Goal: Obtain resource: Download file/media

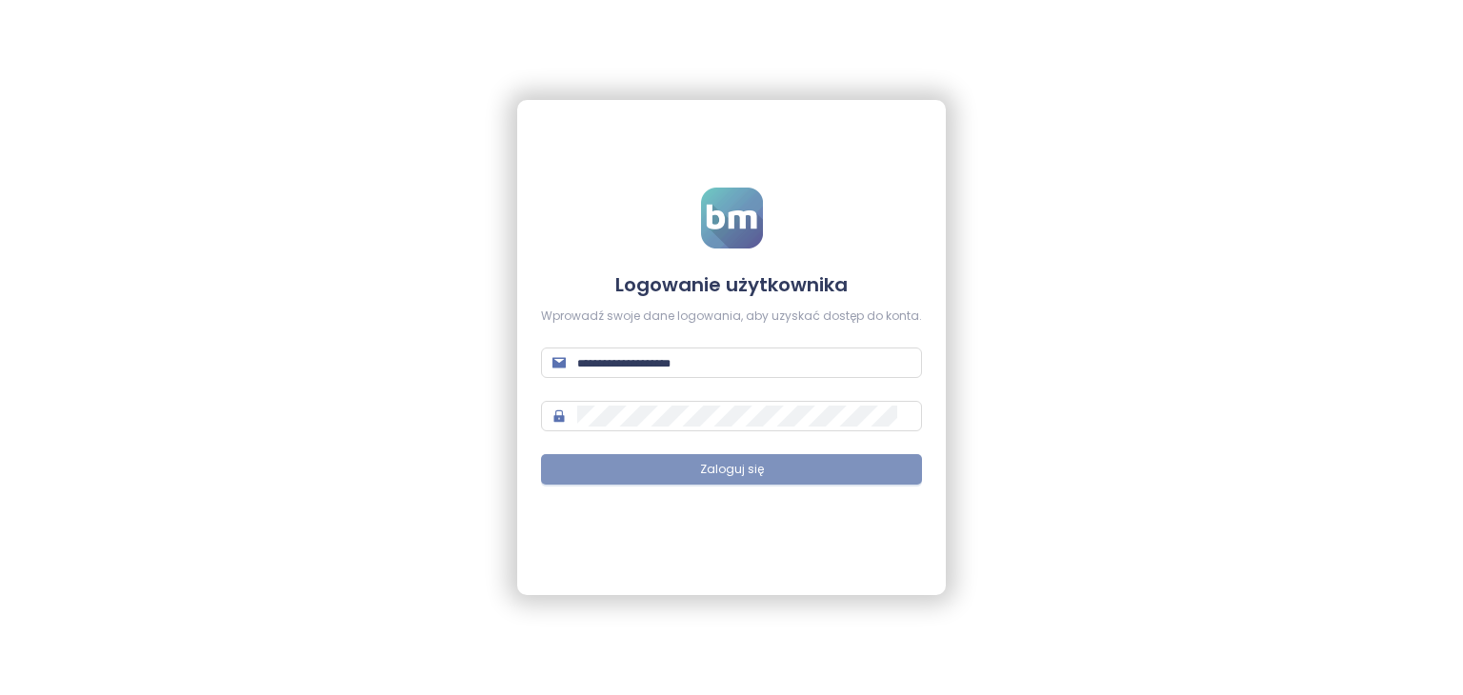
type input "**********"
click at [774, 471] on button "Zaloguj się" at bounding box center [731, 469] width 381 height 30
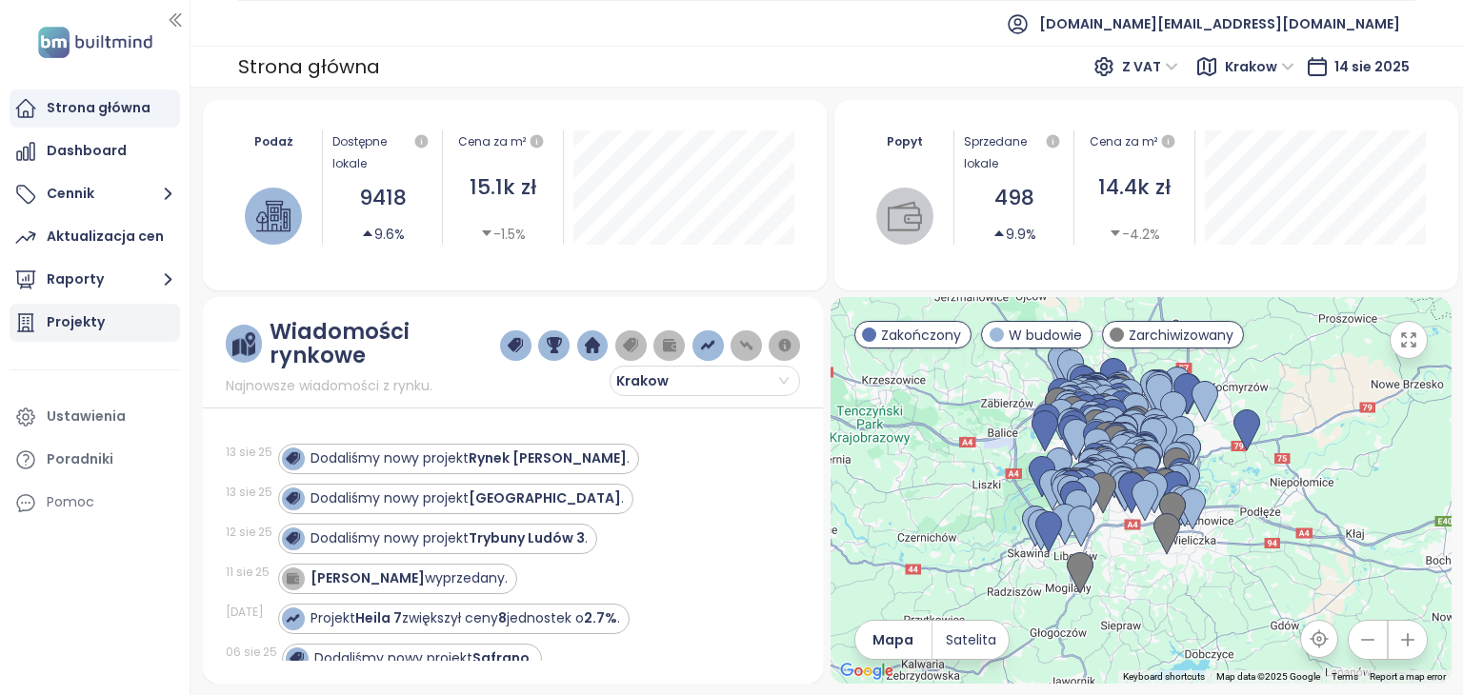
click at [84, 317] on div "Projekty" at bounding box center [76, 323] width 58 height 24
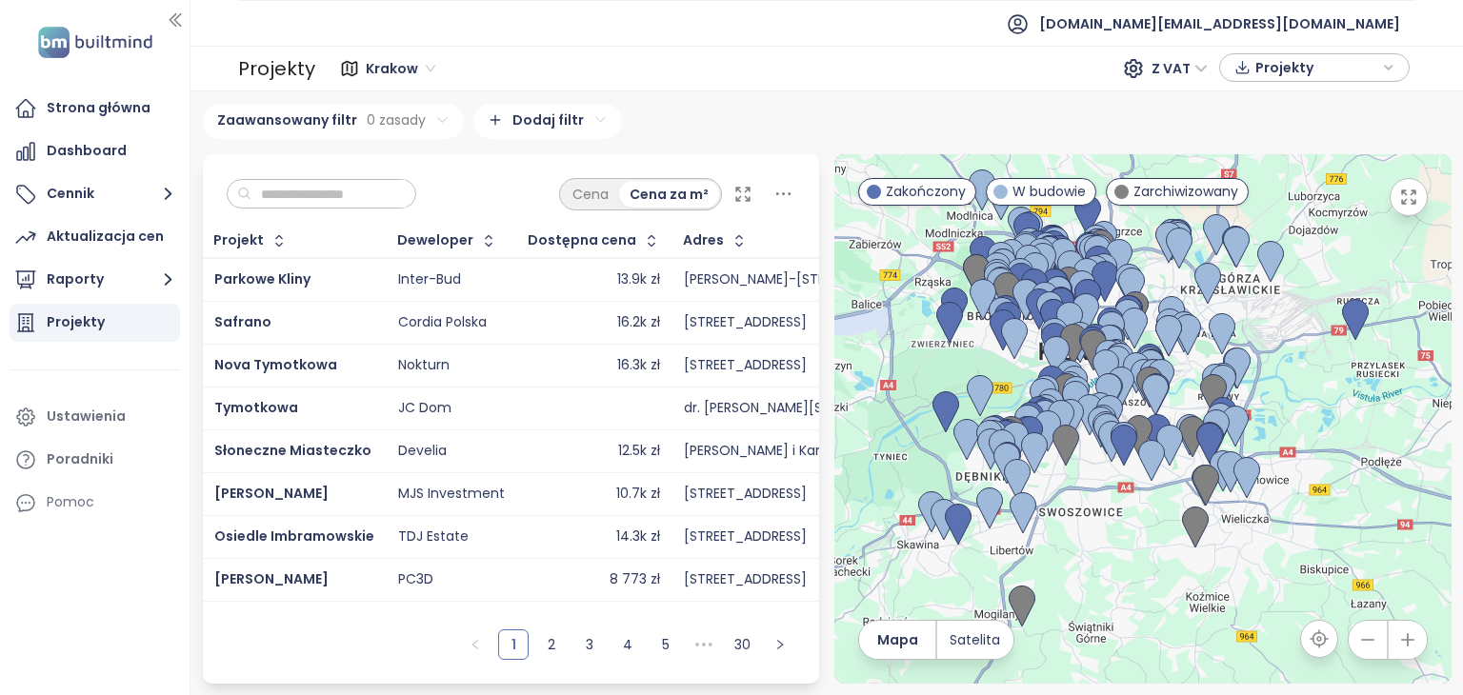
click at [370, 185] on input "text" at bounding box center [328, 194] width 154 height 29
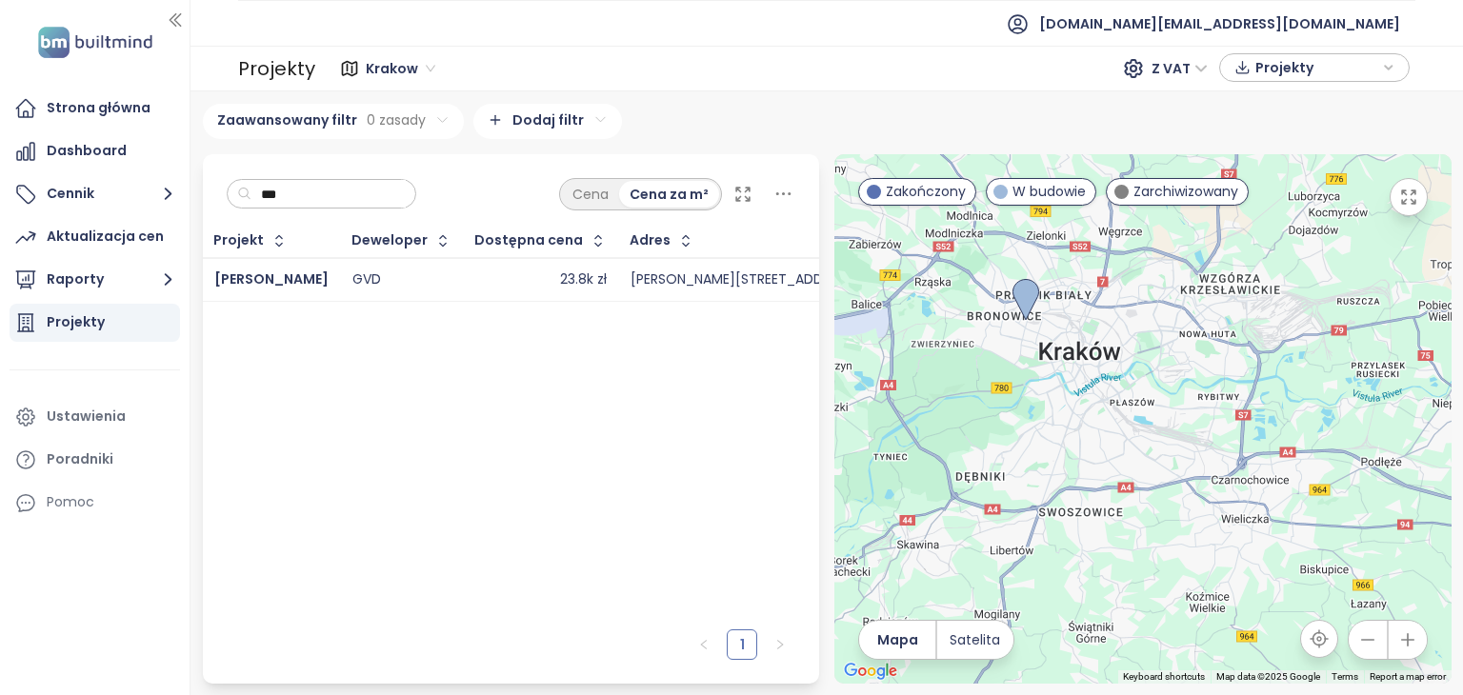
type input "***"
click at [555, 279] on div "23.8k zł" at bounding box center [540, 280] width 131 height 23
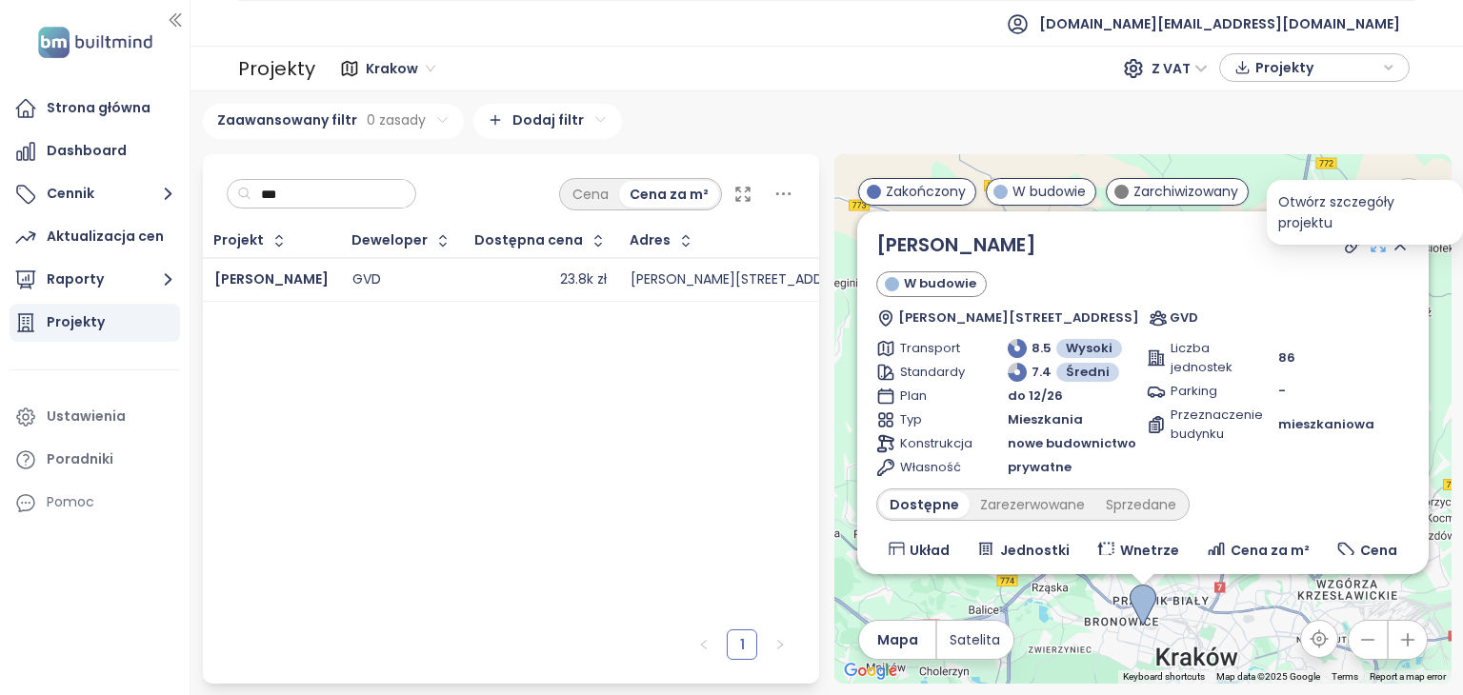
click at [1369, 243] on icon at bounding box center [1378, 244] width 19 height 19
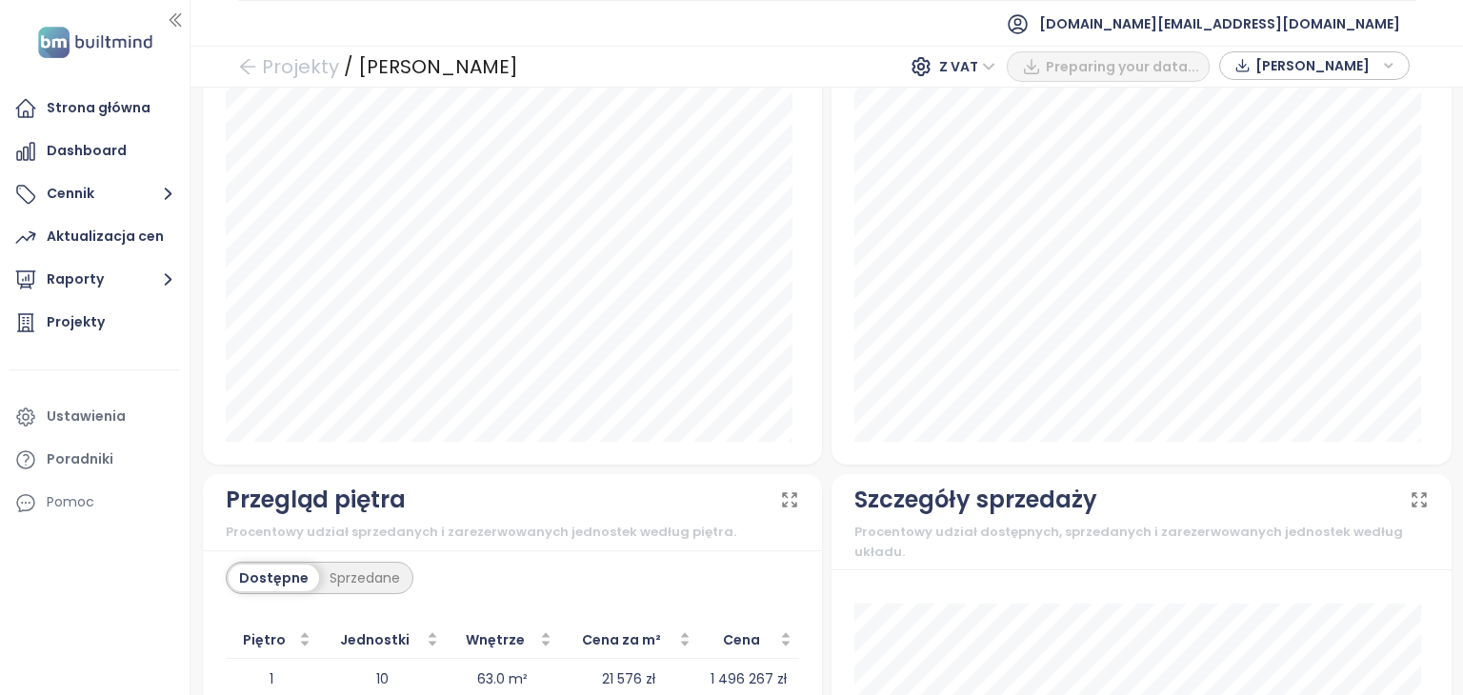
scroll to position [2225, 0]
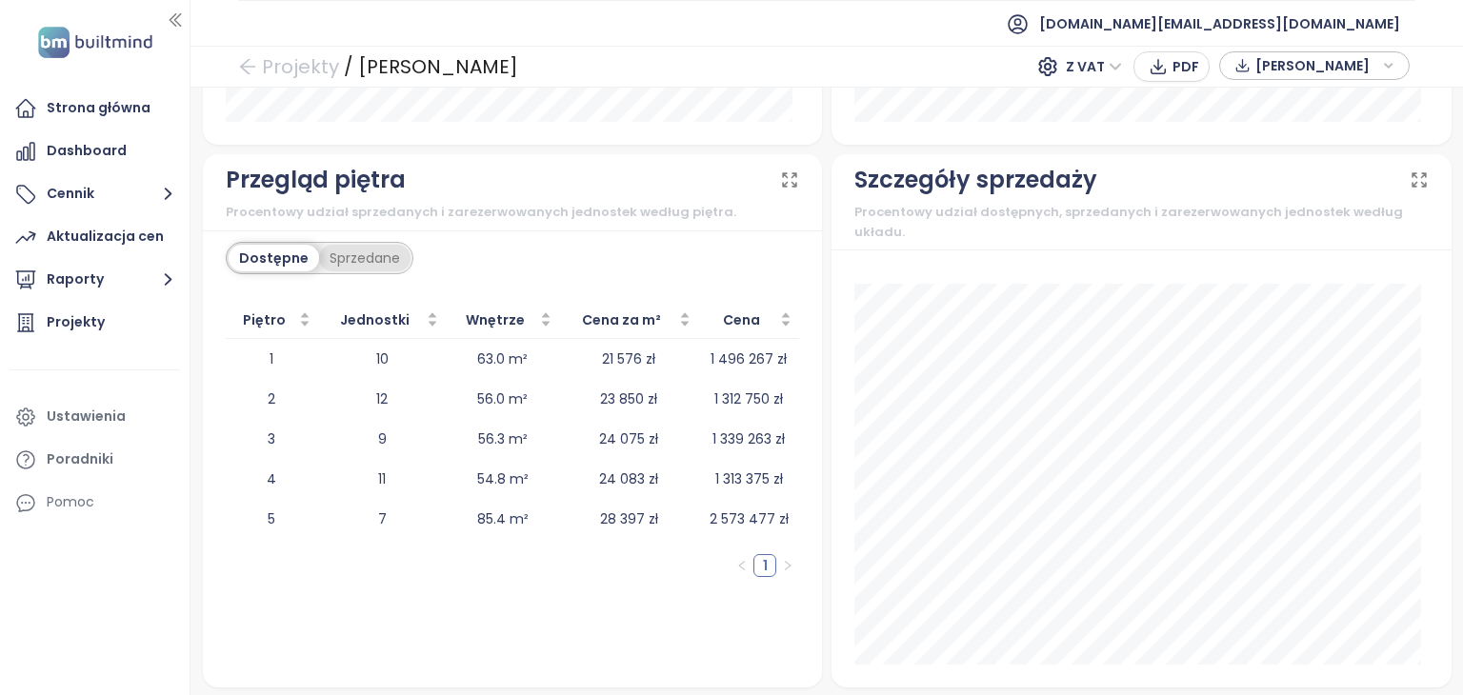
click at [346, 253] on div "Sprzedane" at bounding box center [364, 258] width 91 height 27
click at [262, 256] on div "Dostępne" at bounding box center [272, 258] width 86 height 27
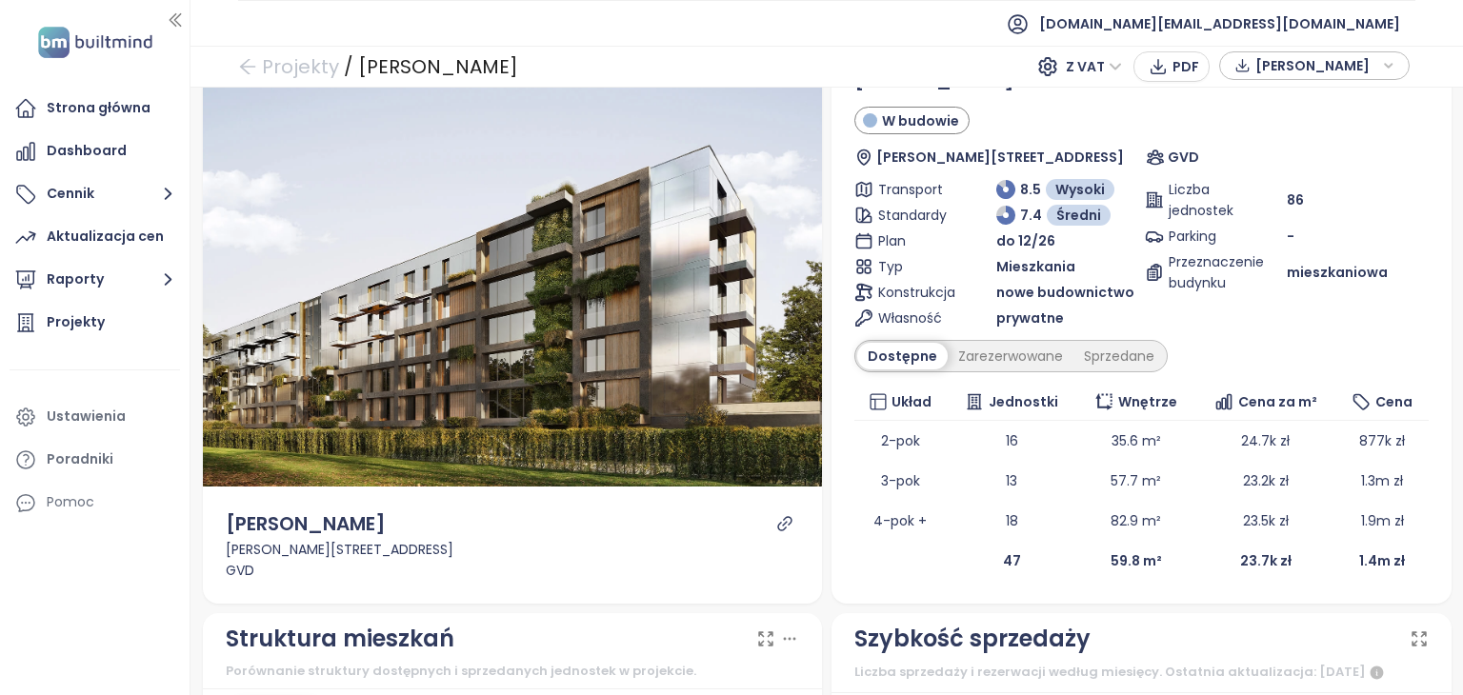
scroll to position [0, 0]
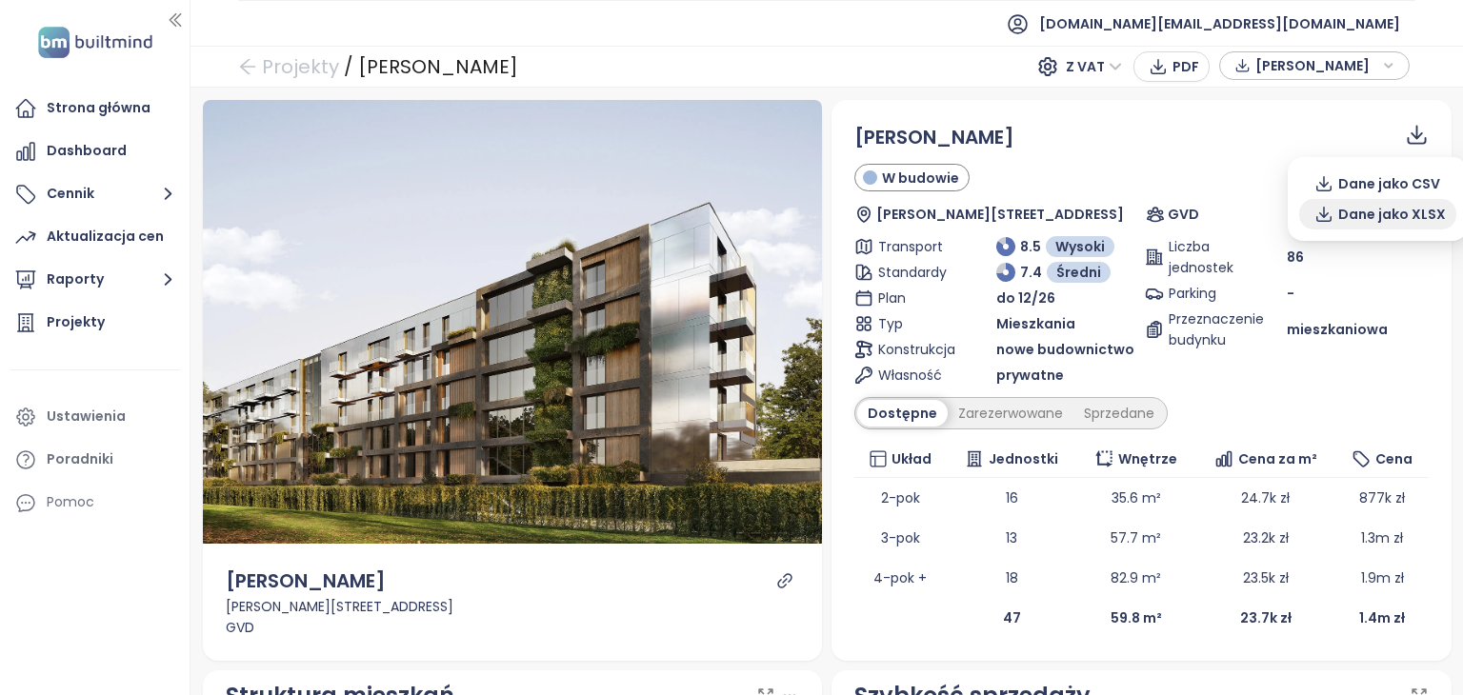
click at [1398, 217] on span "Dane jako XLSX" at bounding box center [1392, 214] width 108 height 21
click at [1042, 412] on div "Zarezerwowane" at bounding box center [1011, 413] width 126 height 27
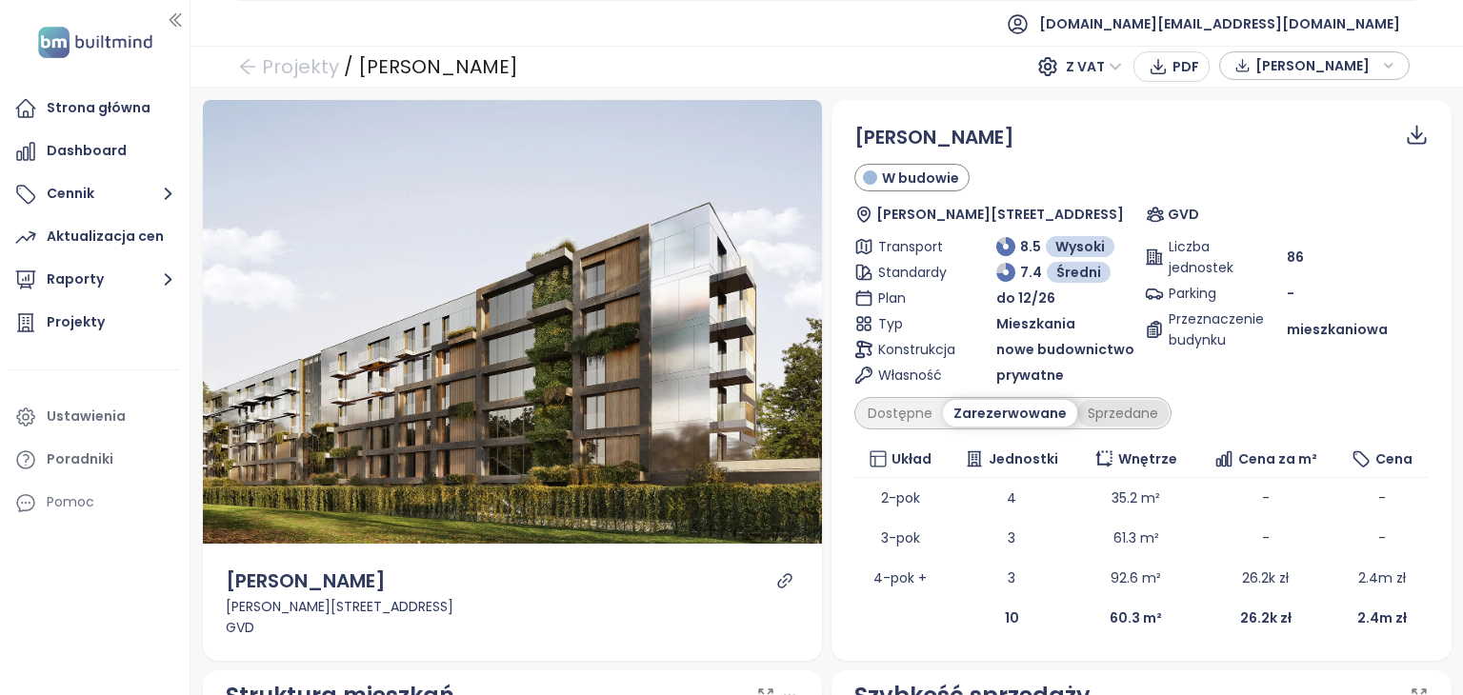
click at [1100, 408] on div "Sprzedane" at bounding box center [1122, 413] width 91 height 27
click at [913, 412] on div "Dostępne" at bounding box center [900, 413] width 86 height 27
click at [1003, 413] on div "Zarezerwowane" at bounding box center [1011, 413] width 126 height 27
click at [1091, 410] on div "Sprzedane" at bounding box center [1122, 413] width 91 height 27
click at [975, 422] on div "Zarezerwowane" at bounding box center [1006, 413] width 126 height 27
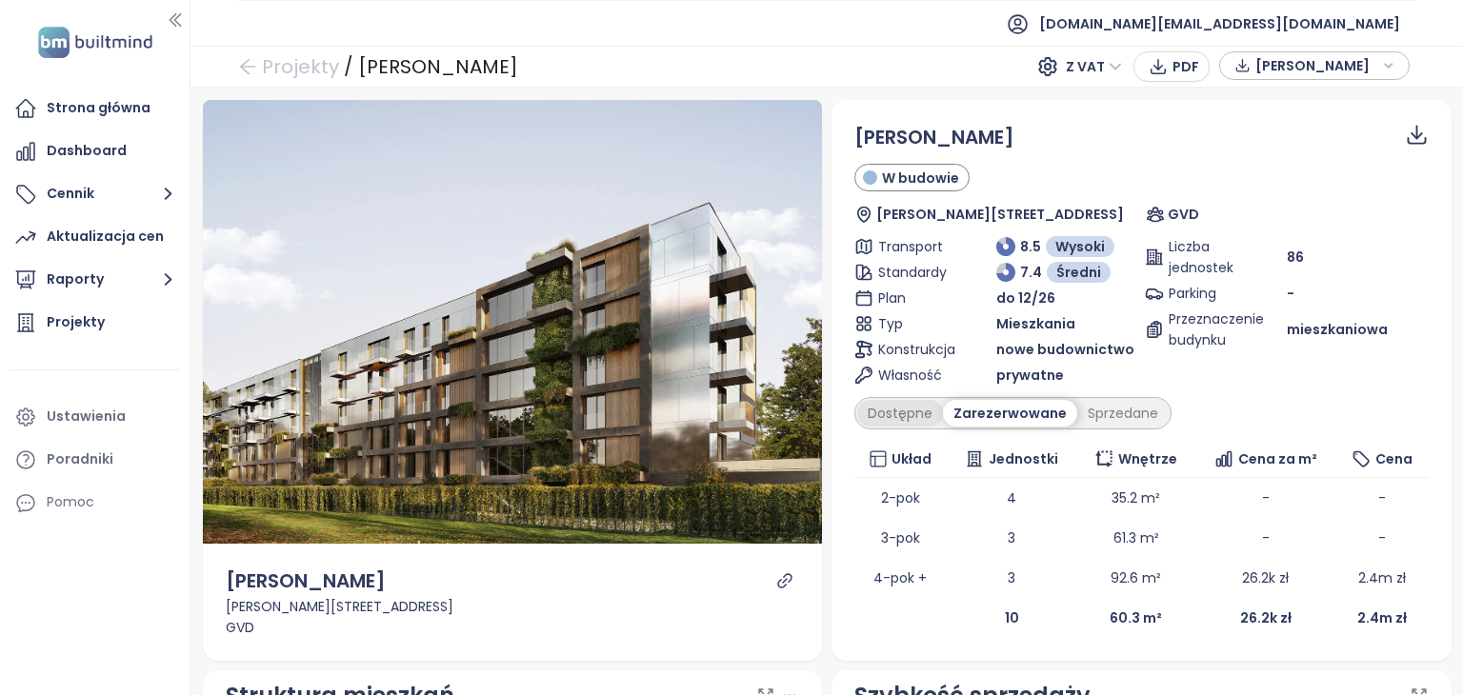
click at [911, 420] on div "Dostępne" at bounding box center [900, 413] width 86 height 27
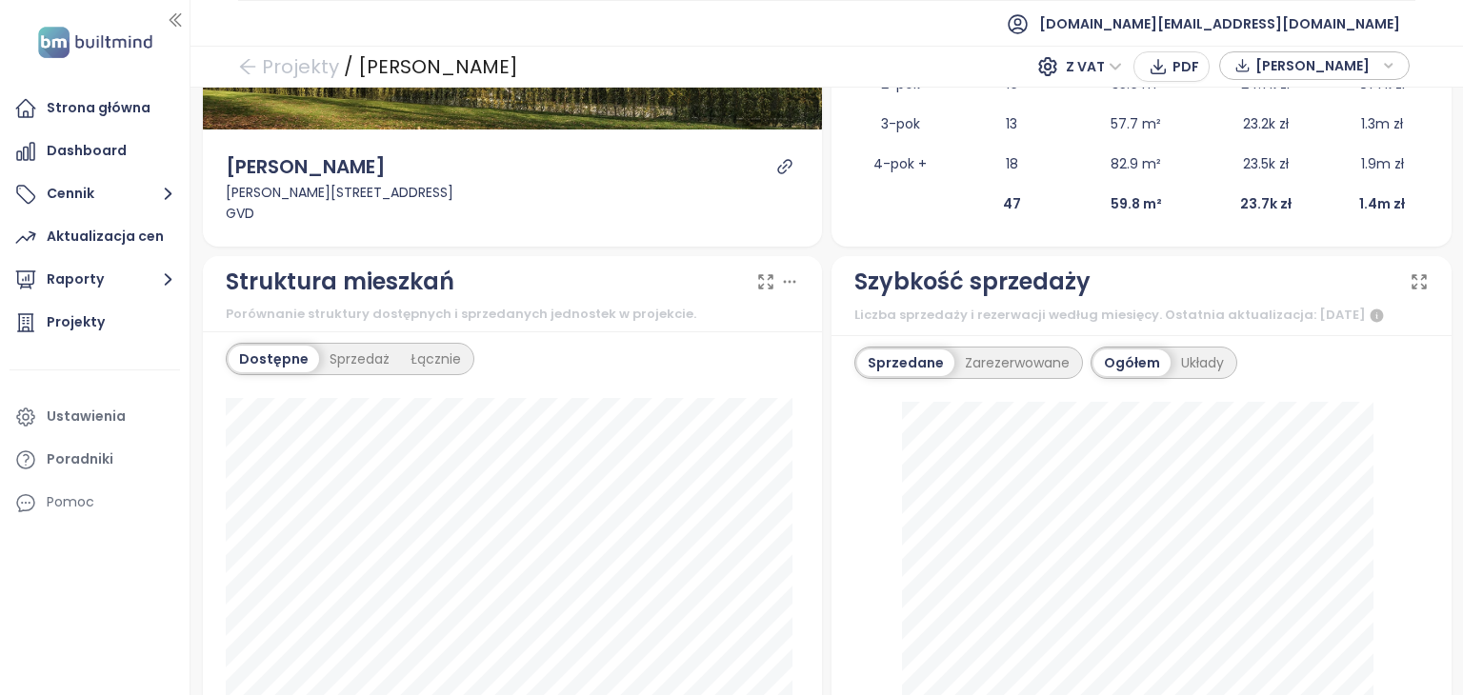
scroll to position [381, 0]
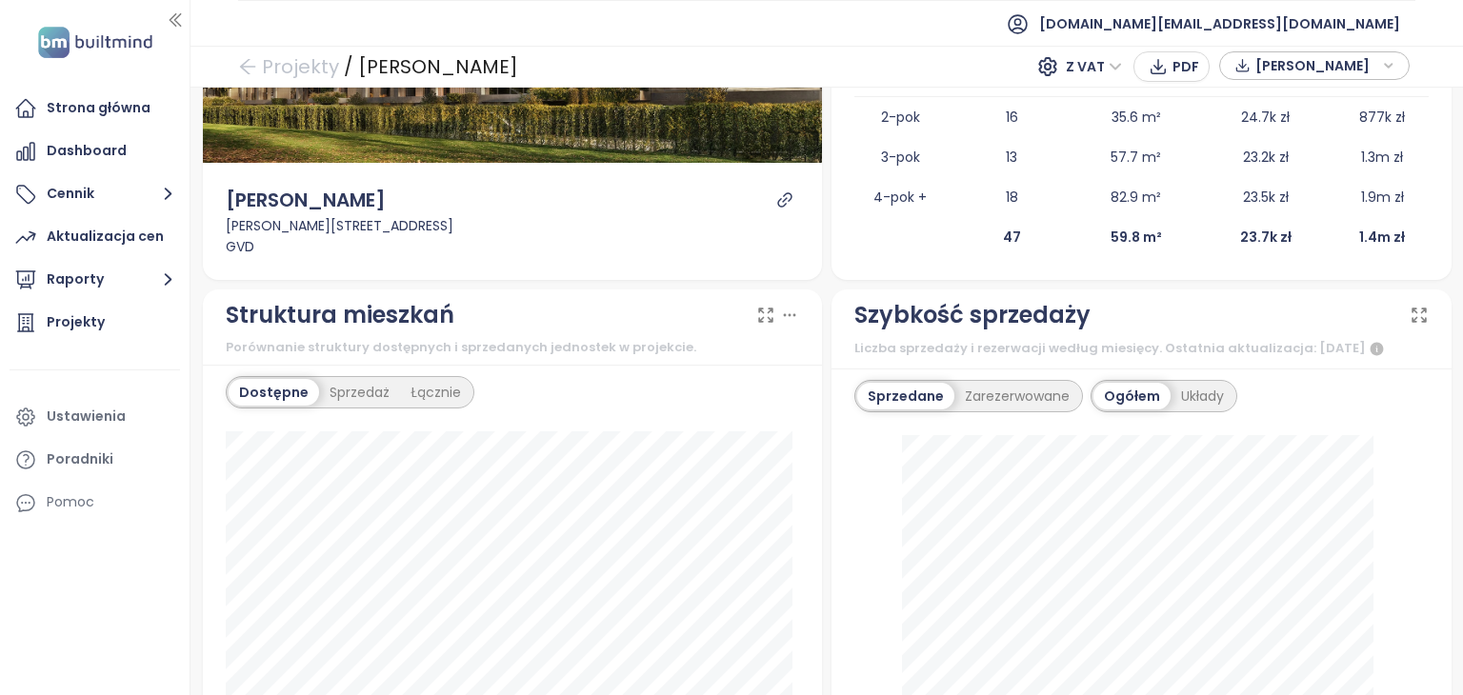
click at [776, 201] on icon "link" at bounding box center [784, 199] width 17 height 17
click at [50, 280] on button "Raporty" at bounding box center [95, 280] width 171 height 38
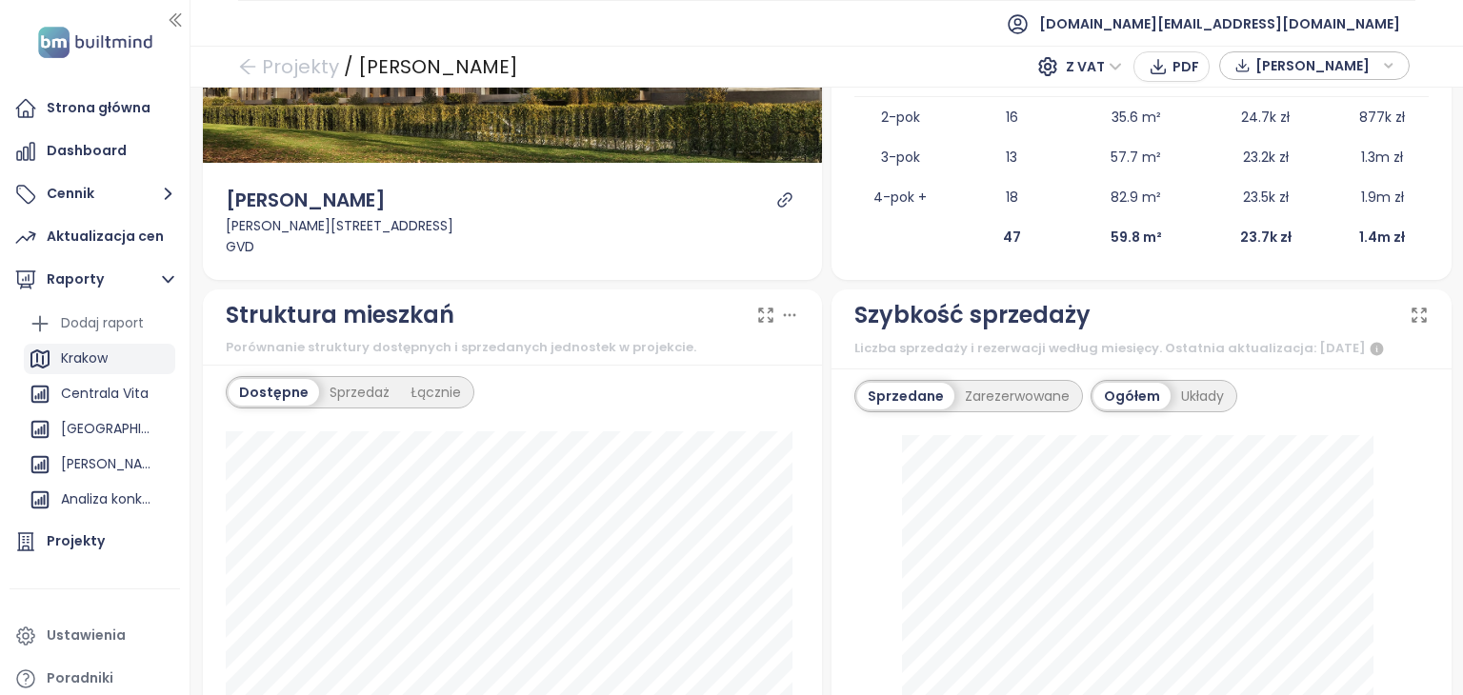
click at [97, 354] on div "Krakow" at bounding box center [84, 359] width 47 height 24
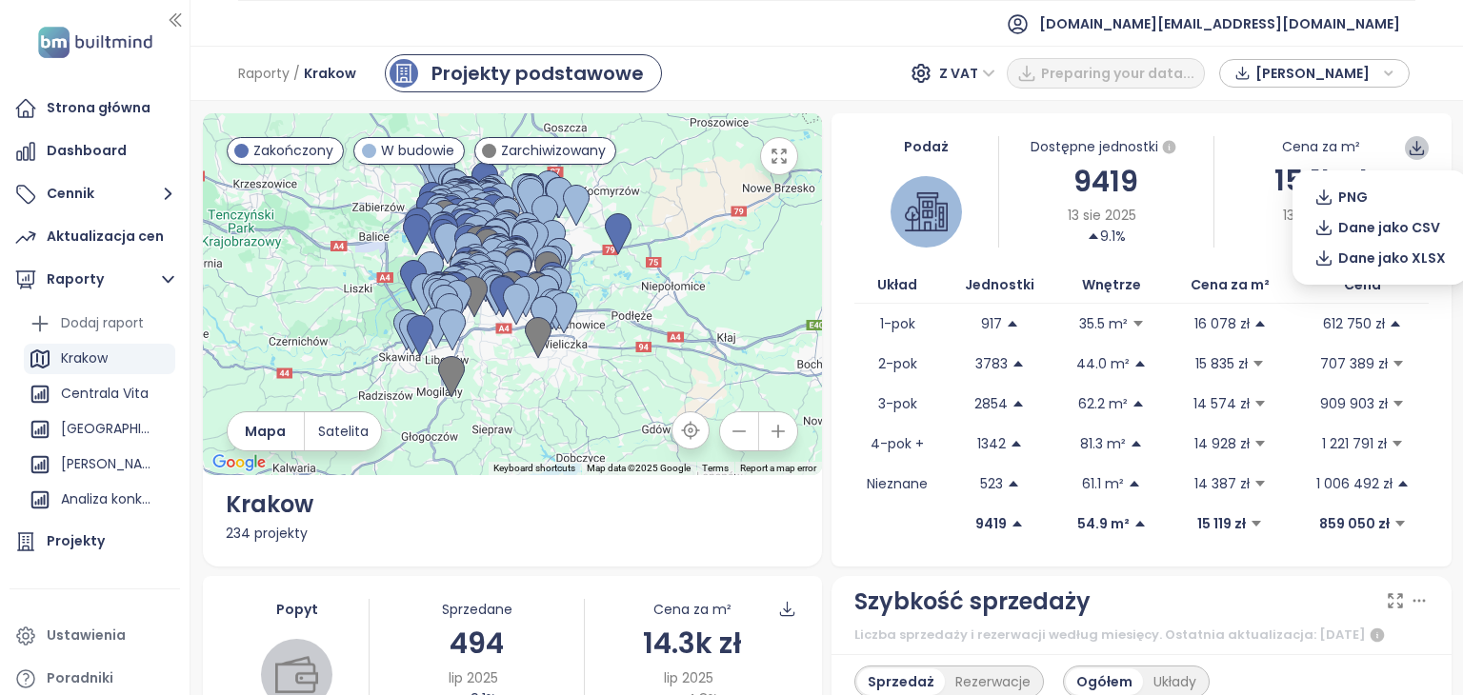
click at [1412, 147] on icon at bounding box center [1417, 145] width 10 height 10
click at [1385, 256] on span "Dane jako XLSX" at bounding box center [1392, 258] width 108 height 21
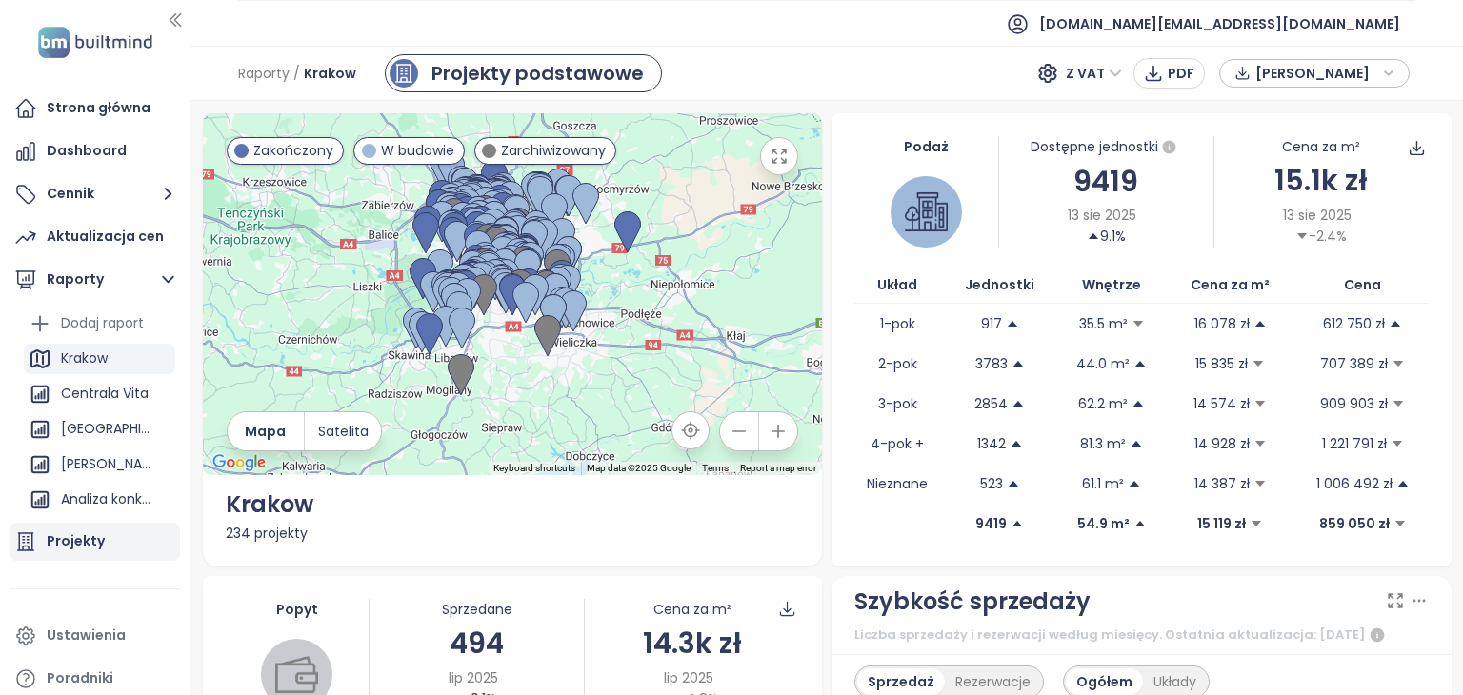
click at [94, 531] on div "Projekty" at bounding box center [76, 542] width 58 height 24
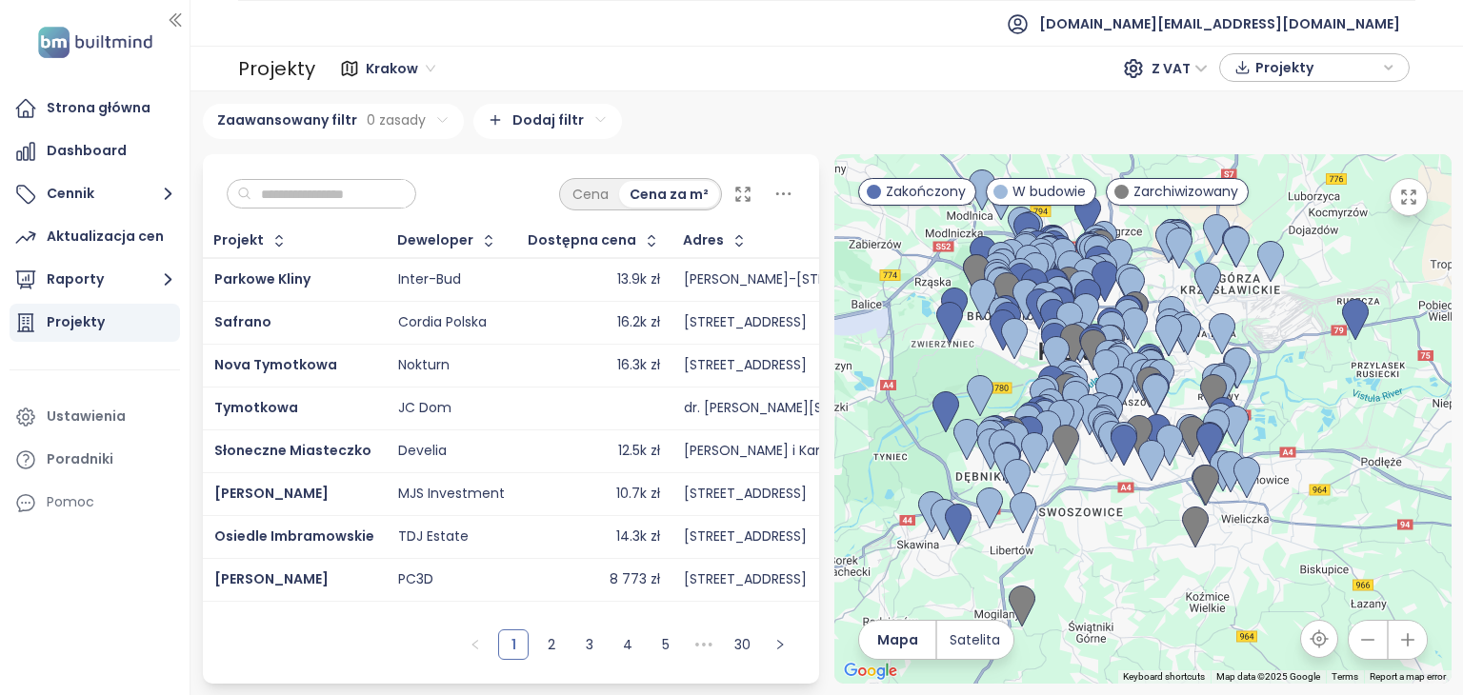
click at [390, 191] on input "text" at bounding box center [328, 194] width 154 height 29
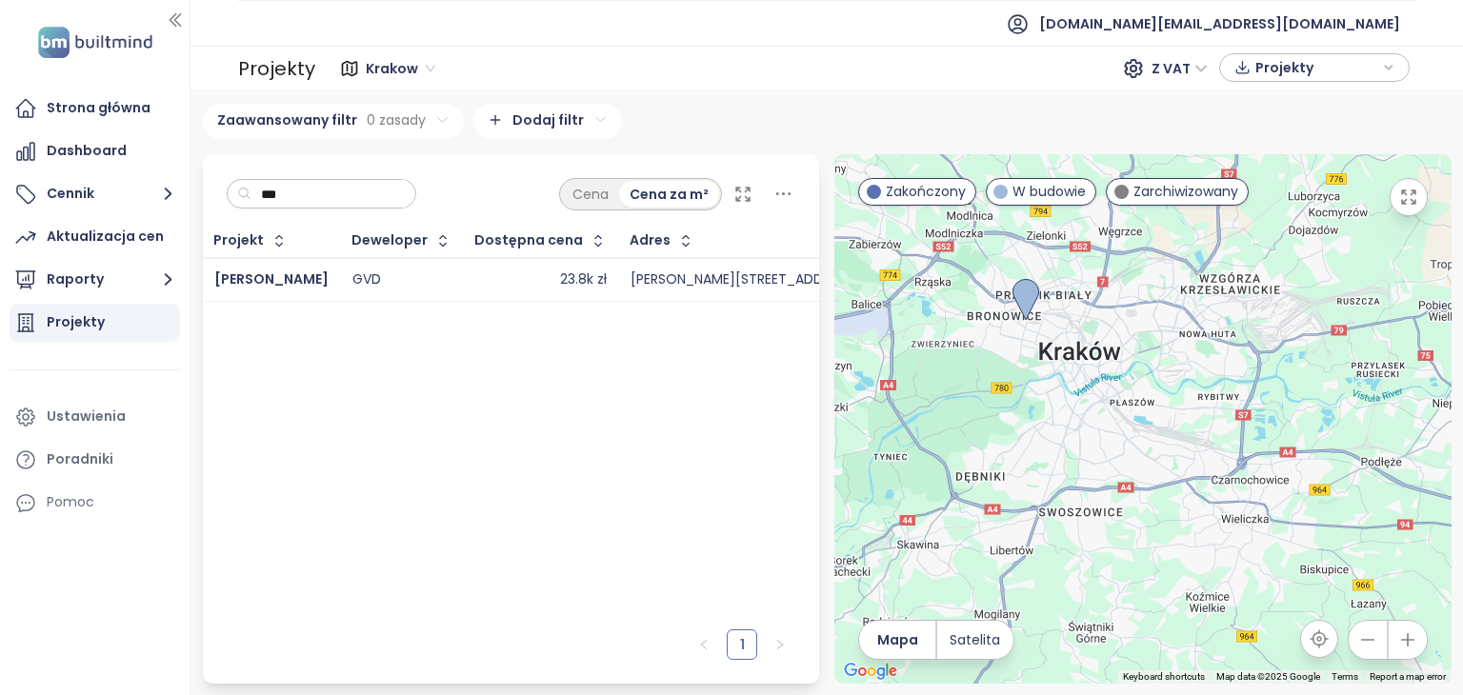
type input "***"
click at [519, 279] on div "23.8k zł" at bounding box center [540, 280] width 131 height 23
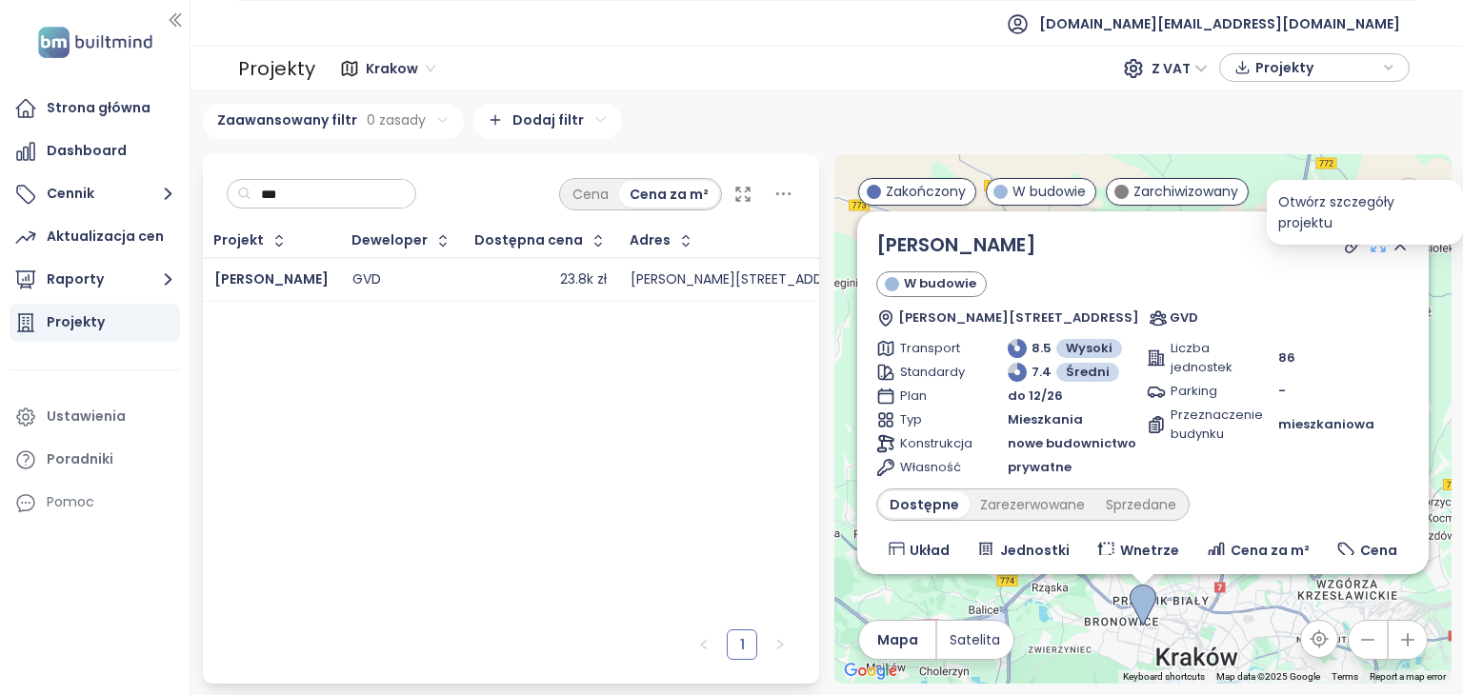
click at [1369, 242] on icon at bounding box center [1378, 244] width 19 height 19
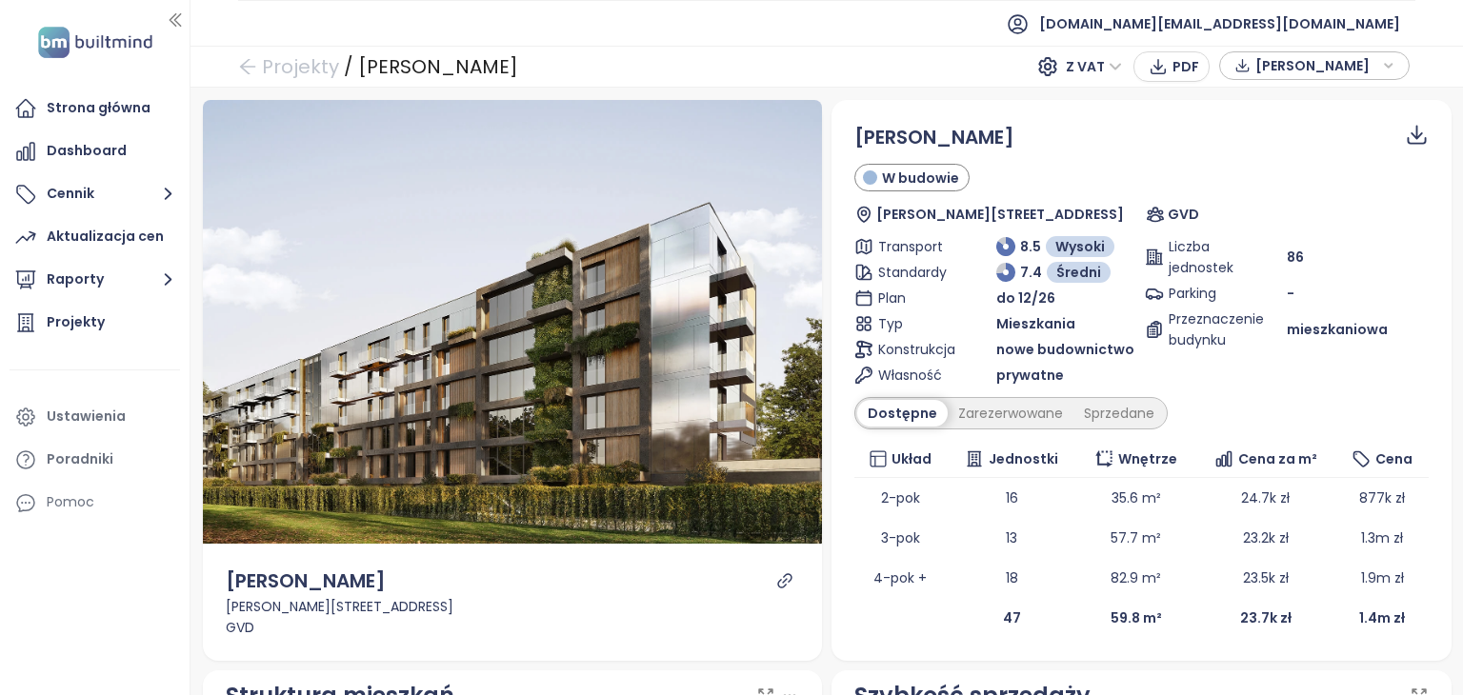
click at [1334, 247] on div "86" at bounding box center [1358, 257] width 142 height 21
click at [1382, 212] on span "Dane jako XLSX" at bounding box center [1392, 214] width 108 height 21
